Goal: Transaction & Acquisition: Purchase product/service

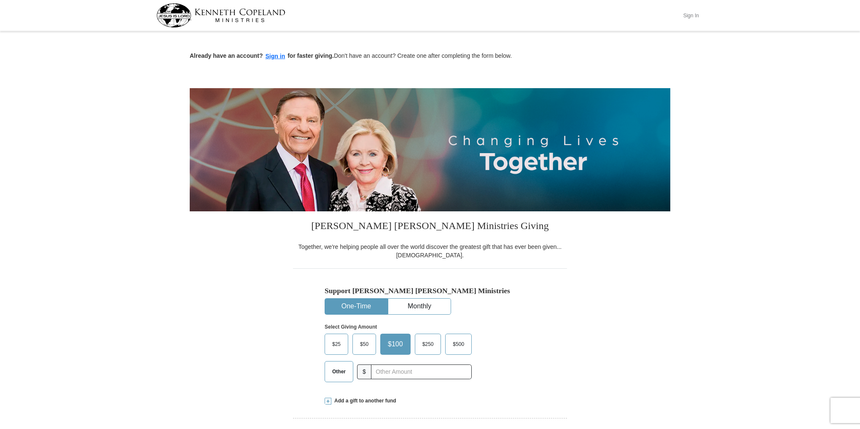
click at [696, 14] on button "Sign In" at bounding box center [691, 15] width 25 height 13
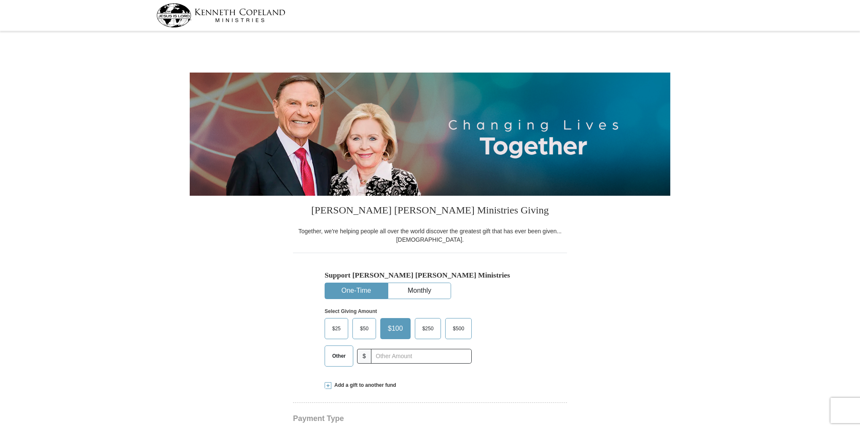
select select "FL"
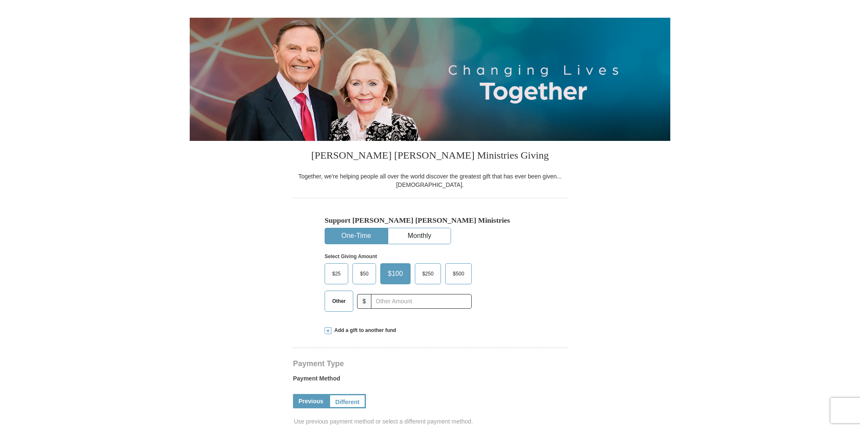
scroll to position [101, 0]
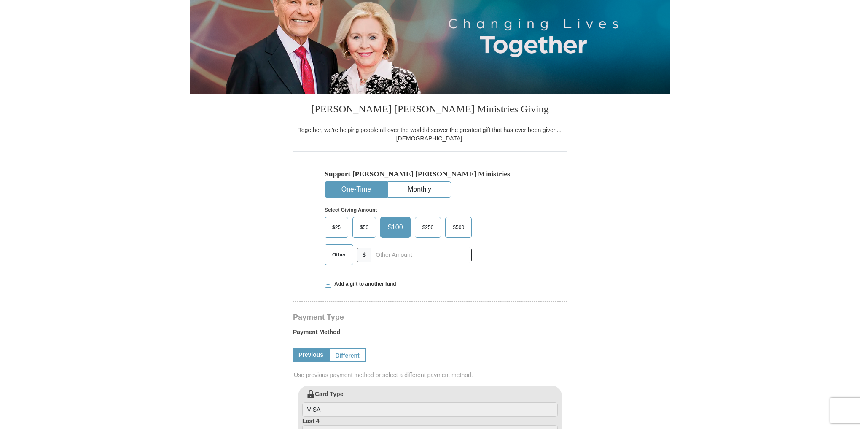
click at [366, 225] on span "$50" at bounding box center [364, 227] width 17 height 13
click at [0, 0] on input "$50" at bounding box center [0, 0] width 0 height 0
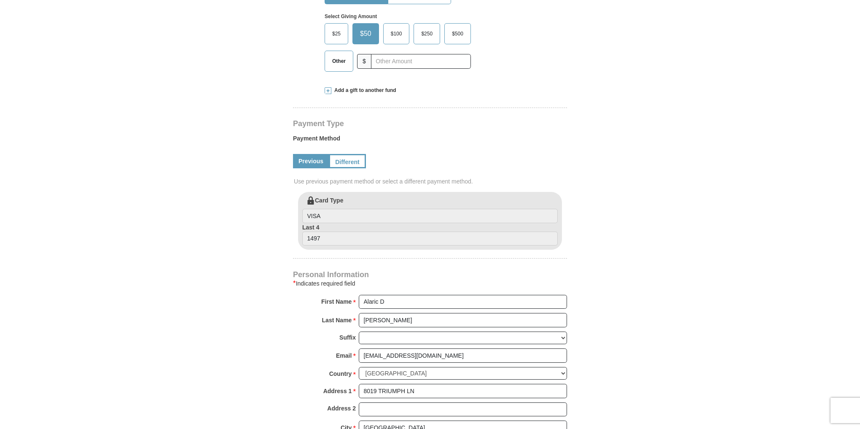
scroll to position [304, 0]
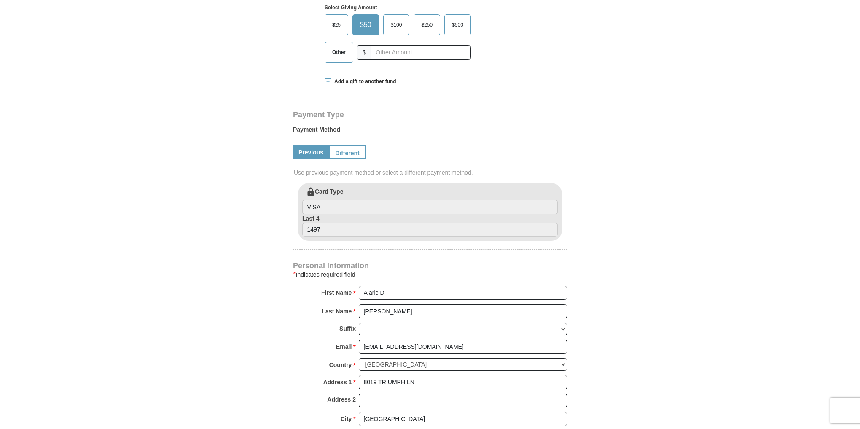
click at [304, 130] on label "Payment Method" at bounding box center [430, 131] width 274 height 13
click at [359, 150] on link "Different" at bounding box center [346, 152] width 35 height 14
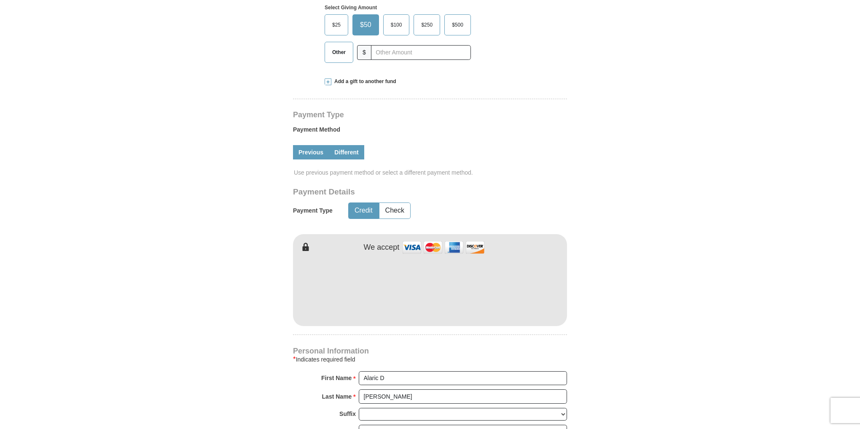
click at [316, 149] on link "Previous" at bounding box center [311, 152] width 36 height 14
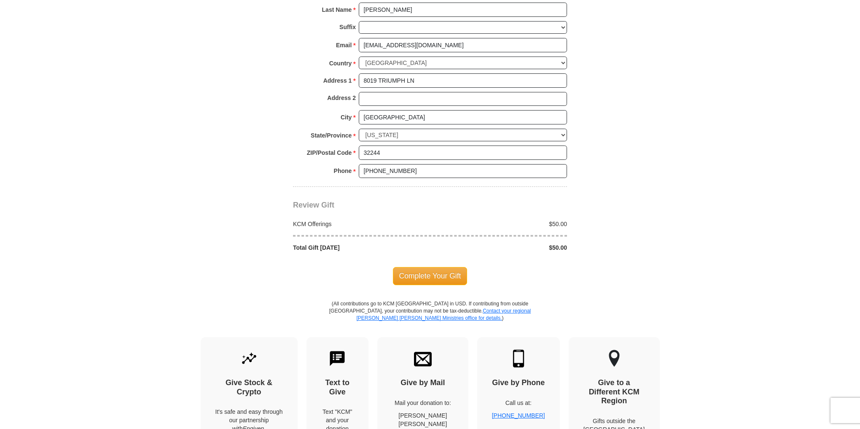
scroll to position [607, 0]
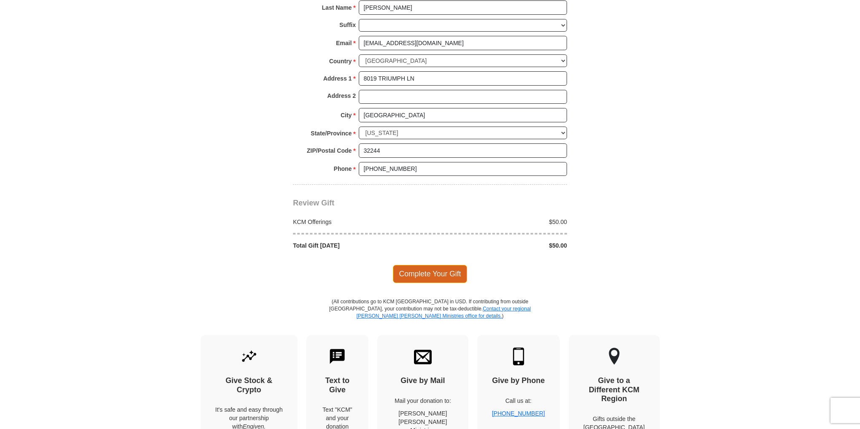
click at [446, 267] on span "Complete Your Gift" at bounding box center [430, 274] width 75 height 18
